Goal: Navigation & Orientation: Understand site structure

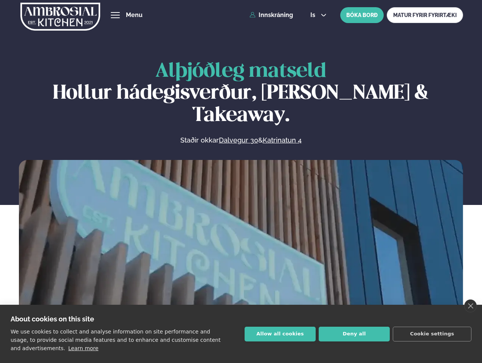
click at [470, 306] on link "close" at bounding box center [470, 305] width 12 height 13
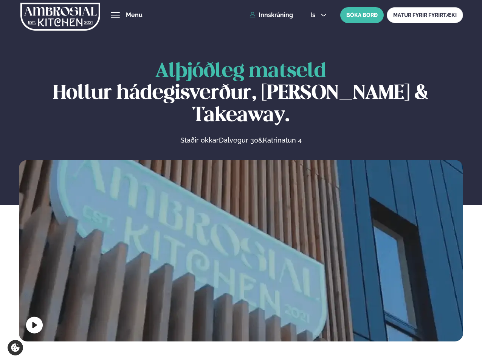
click at [115, 15] on span "hamburger" at bounding box center [115, 15] width 7 height 7
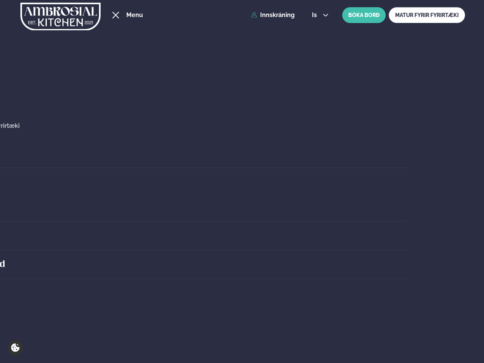
click at [317, 15] on span "is" at bounding box center [315, 15] width 7 height 6
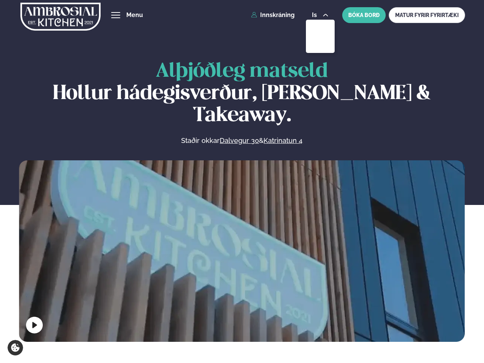
click at [241, 249] on video at bounding box center [242, 271] width 446 height 223
